Goal: Check status: Check status

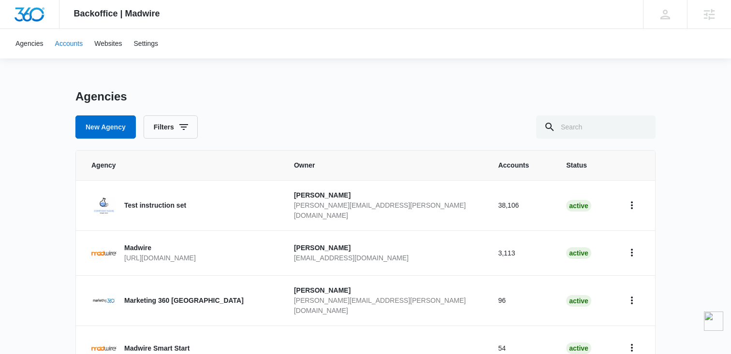
click at [81, 50] on link "Accounts" at bounding box center [69, 43] width 40 height 29
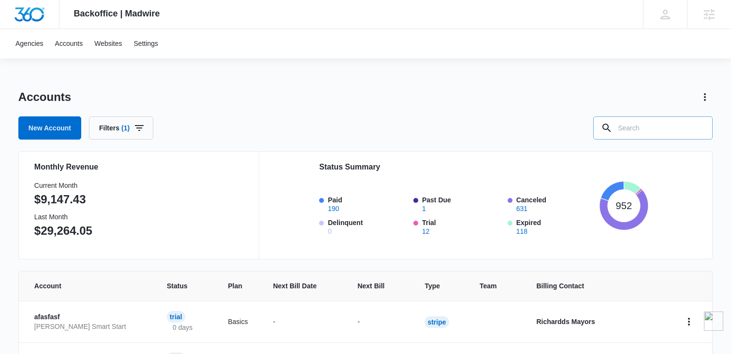
click at [655, 136] on input "text" at bounding box center [652, 128] width 119 height 23
type input "Credit"
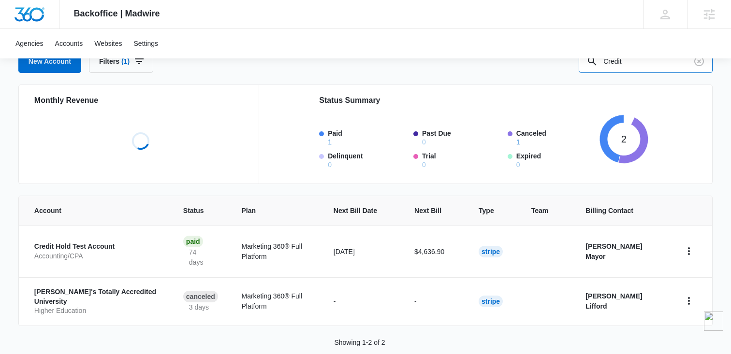
scroll to position [69, 0]
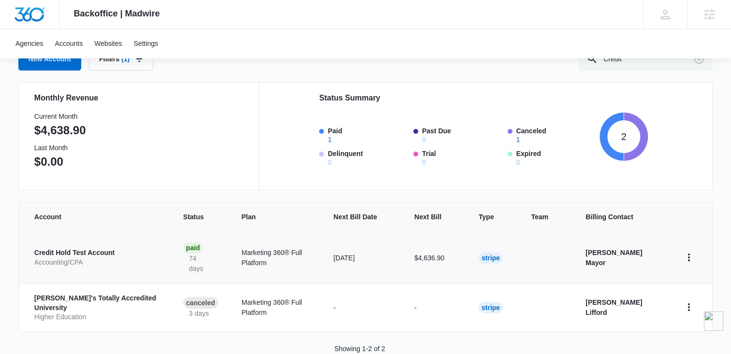
click at [93, 248] on p "Credit Hold Test Account" at bounding box center [97, 253] width 126 height 10
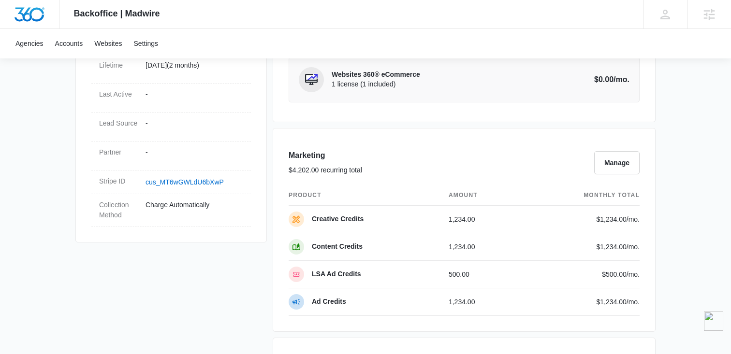
scroll to position [782, 0]
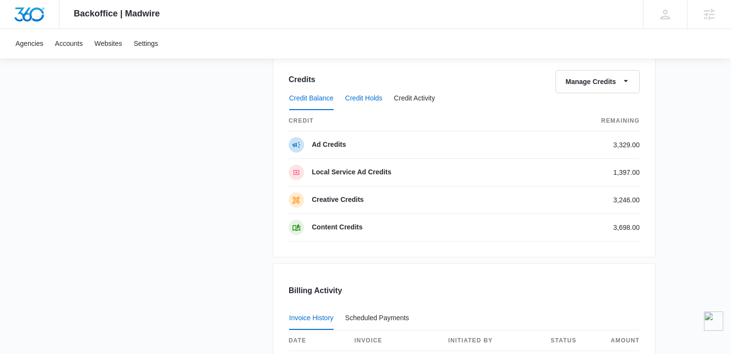
click at [371, 96] on button "Credit Holds" at bounding box center [363, 98] width 37 height 23
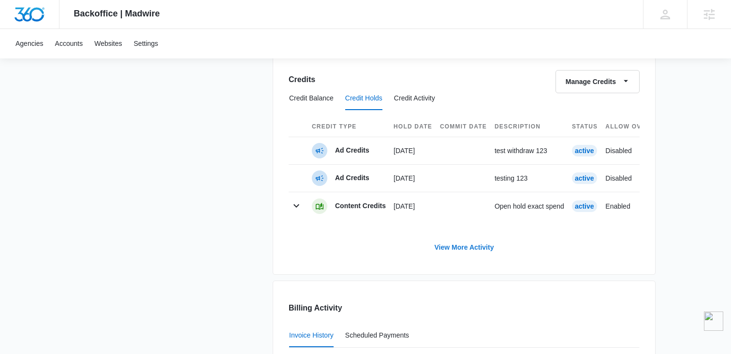
click at [456, 254] on link "View More Activity" at bounding box center [464, 247] width 79 height 23
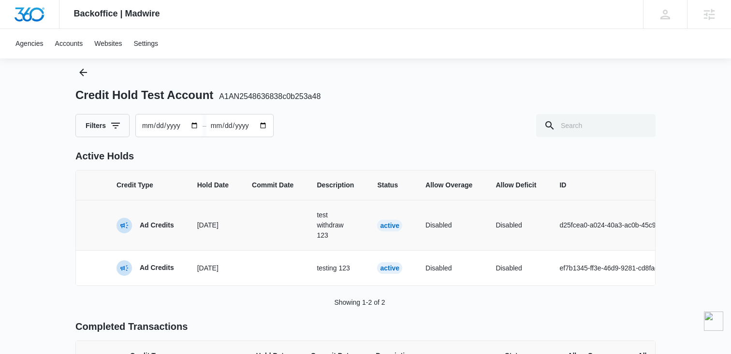
scroll to position [45, 0]
